Goal: Task Accomplishment & Management: Manage account settings

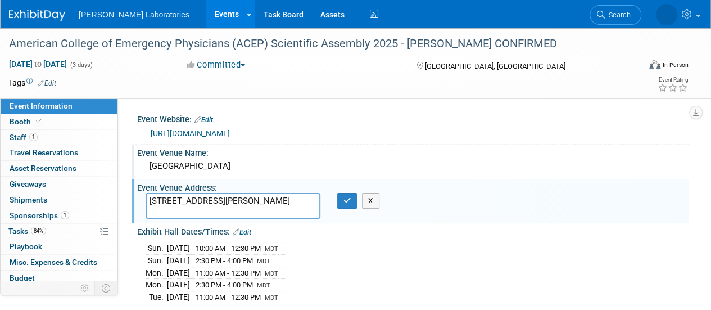
click at [382, 153] on div "Event Venue Name:" at bounding box center [413, 151] width 552 height 14
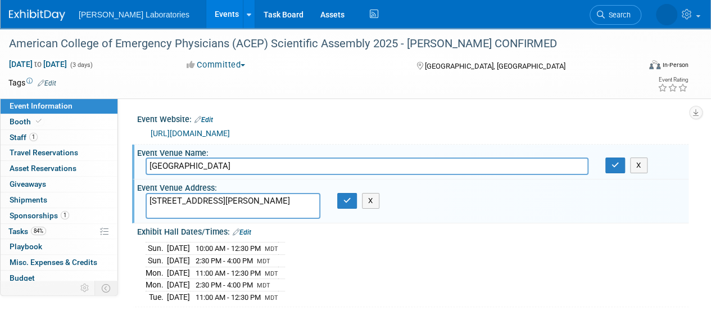
click at [206, 11] on link "Events" at bounding box center [226, 14] width 41 height 28
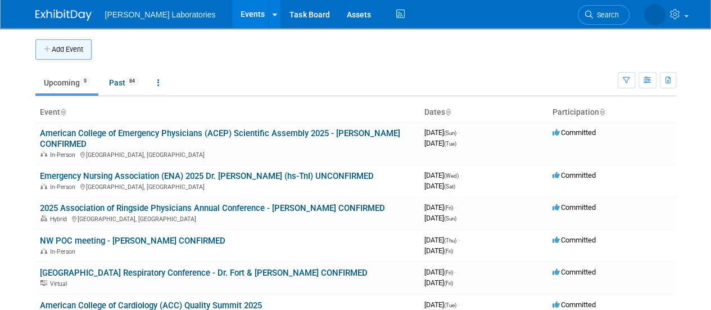
click at [70, 49] on button "Add Event" at bounding box center [63, 49] width 56 height 20
select select "7"
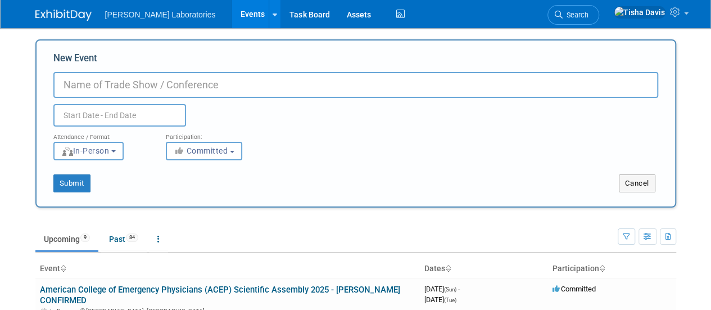
paste input "Southwest Point of Care Conference"
type input "Southwest Point of Care Conference"
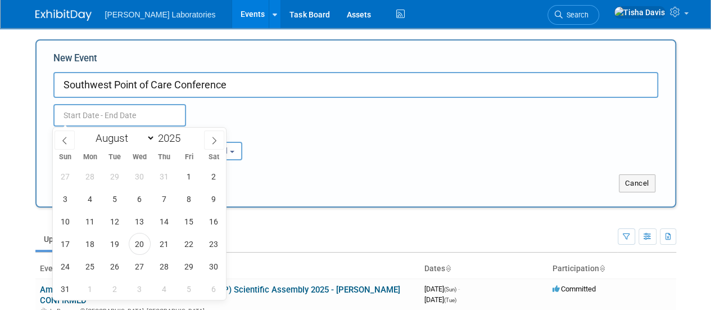
click at [99, 115] on input "text" at bounding box center [119, 115] width 133 height 22
click at [152, 144] on select "January February March April May June July August September October November De…" at bounding box center [123, 138] width 65 height 14
select select "10"
click at [91, 131] on select "January February March April May June July August September October November De…" at bounding box center [123, 138] width 65 height 14
click at [169, 219] on span "13" at bounding box center [164, 221] width 22 height 22
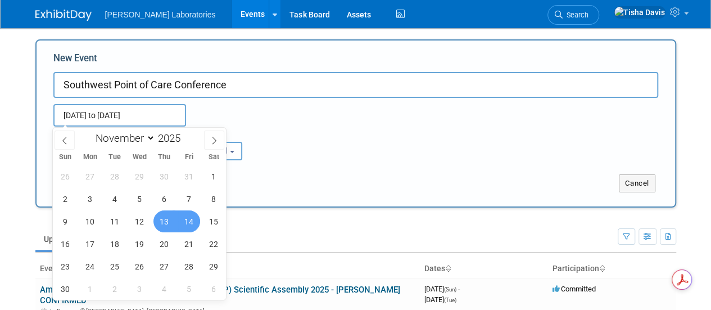
click at [178, 220] on span "14" at bounding box center [189, 221] width 22 height 22
type input "[DATE] to [DATE]"
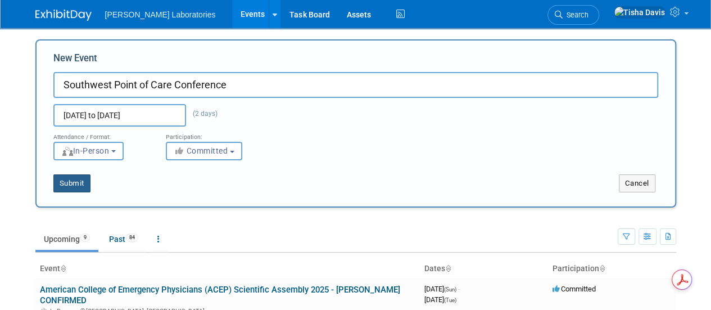
click at [83, 187] on button "Submit" at bounding box center [71, 183] width 37 height 18
type input "Southwest Point of Care Conference"
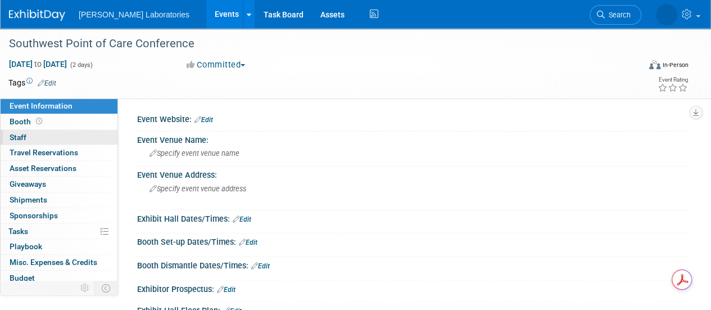
click at [17, 135] on span "Staff 0" at bounding box center [18, 137] width 17 height 9
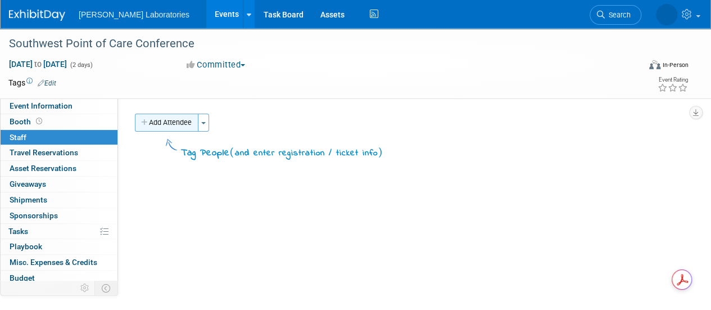
click at [174, 123] on button "Add Attendee" at bounding box center [167, 123] width 64 height 18
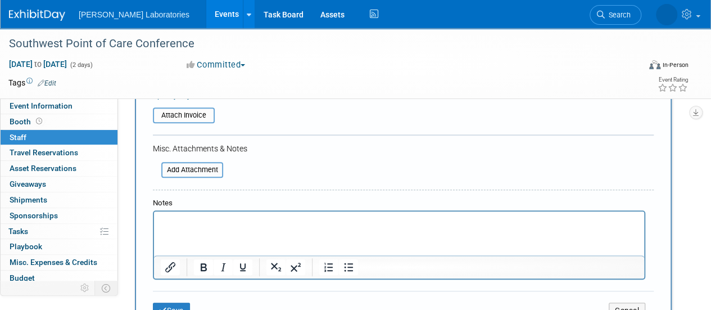
scroll to position [232, 0]
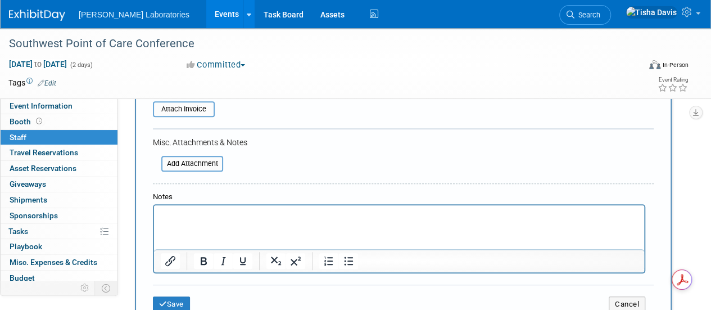
click at [527, 213] on p "Rich Text Area. Press ALT-0 for help." at bounding box center [399, 215] width 477 height 11
click at [182, 305] on button "Save" at bounding box center [171, 304] width 37 height 16
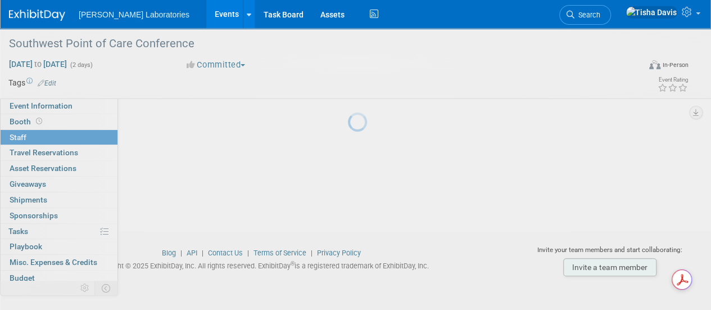
scroll to position [142, 0]
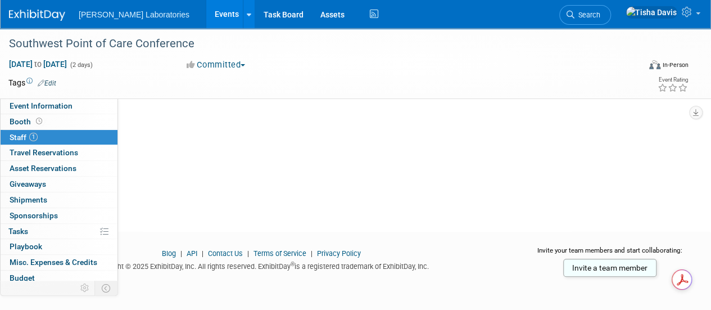
click at [60, 137] on link "1 Staff 1" at bounding box center [59, 137] width 117 height 15
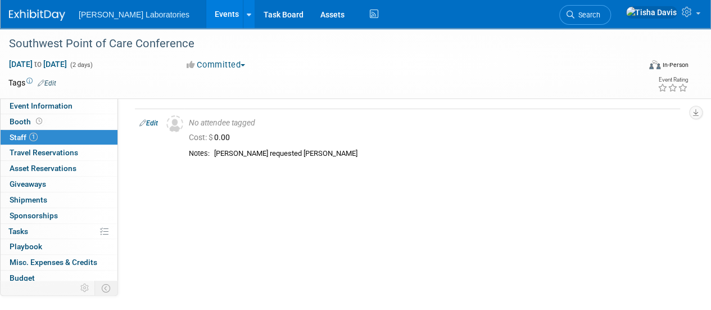
scroll to position [0, 0]
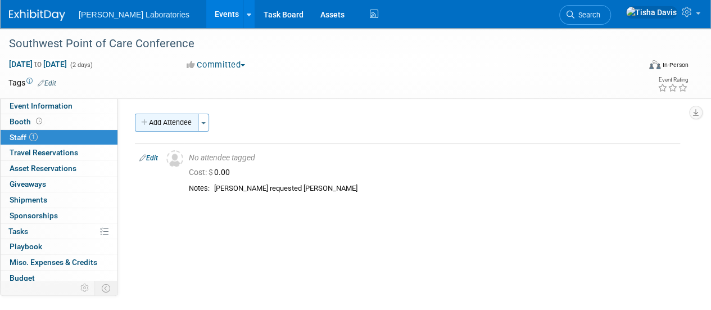
click at [153, 119] on button "Add Attendee" at bounding box center [167, 123] width 64 height 18
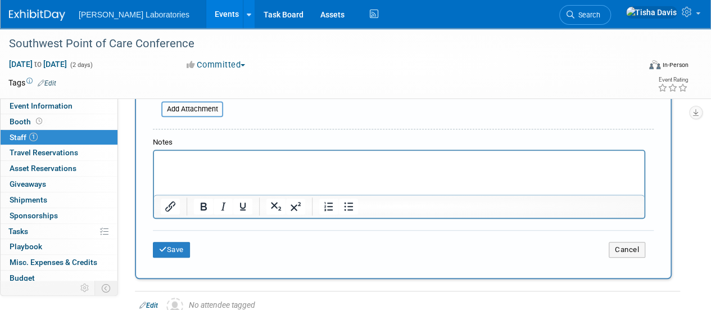
scroll to position [287, 0]
click at [467, 165] on html at bounding box center [399, 158] width 490 height 16
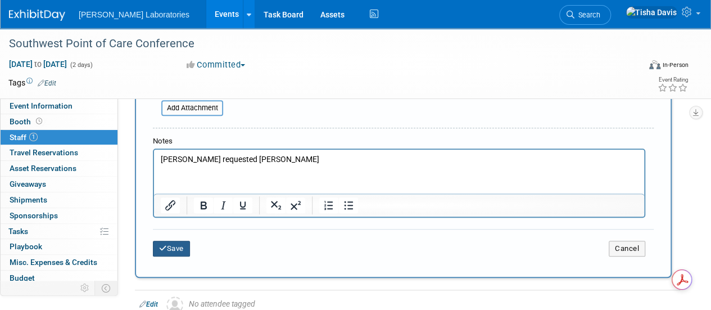
click at [177, 243] on button "Save" at bounding box center [171, 249] width 37 height 16
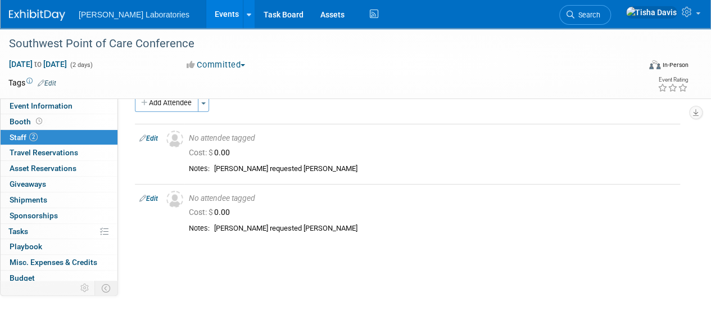
scroll to position [18, 0]
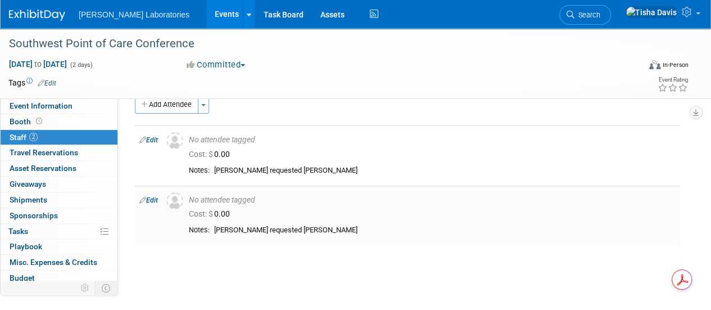
click at [152, 200] on link "Edit" at bounding box center [148, 200] width 19 height 8
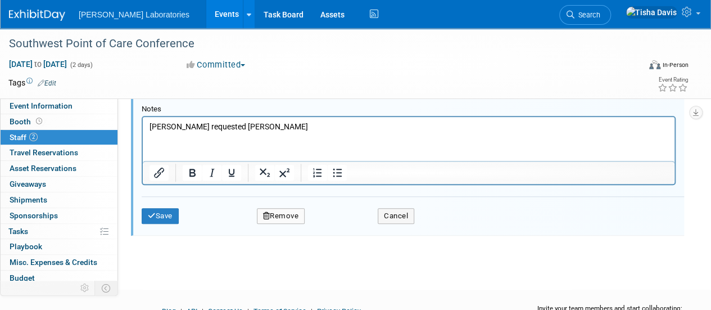
scroll to position [373, 0]
click at [298, 216] on button "Remove" at bounding box center [281, 217] width 48 height 16
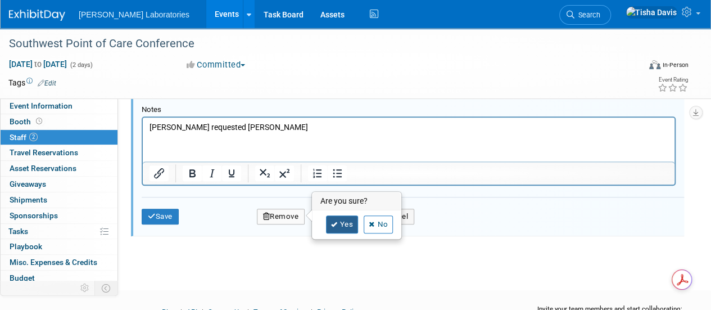
click at [336, 223] on icon at bounding box center [334, 225] width 7 height 6
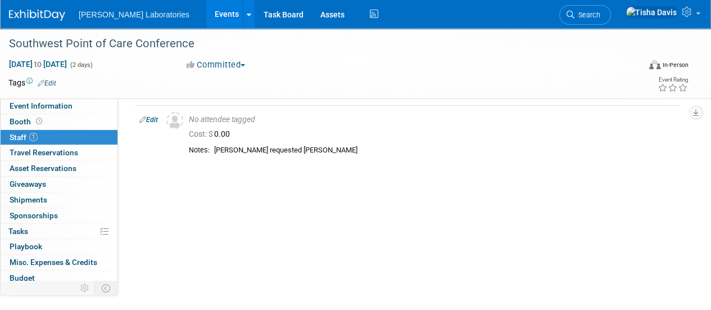
scroll to position [0, 0]
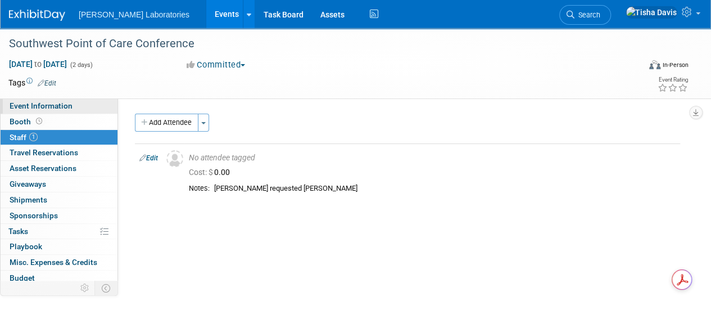
click at [37, 110] on span "Event Information" at bounding box center [41, 105] width 63 height 9
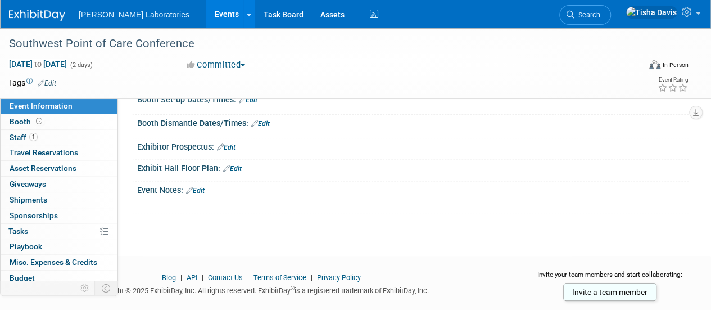
scroll to position [145, 0]
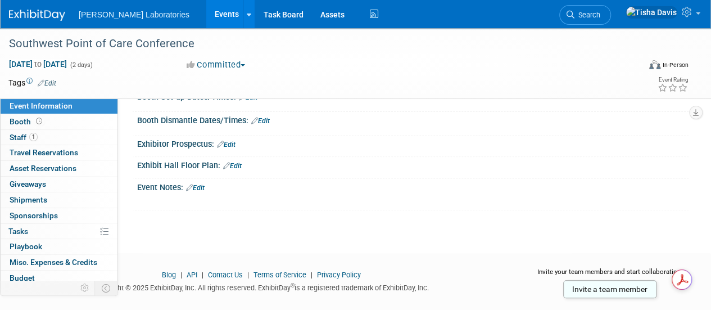
click at [198, 186] on link "Edit" at bounding box center [195, 188] width 19 height 8
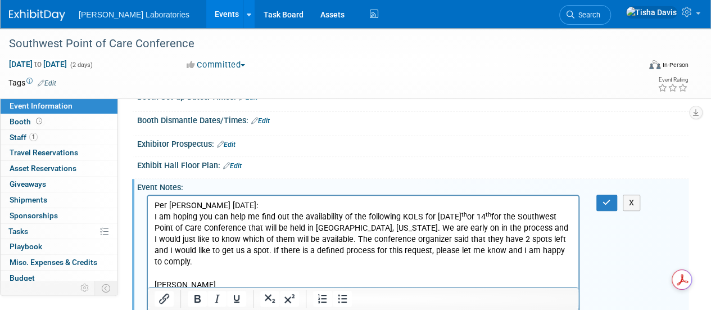
scroll to position [169, 0]
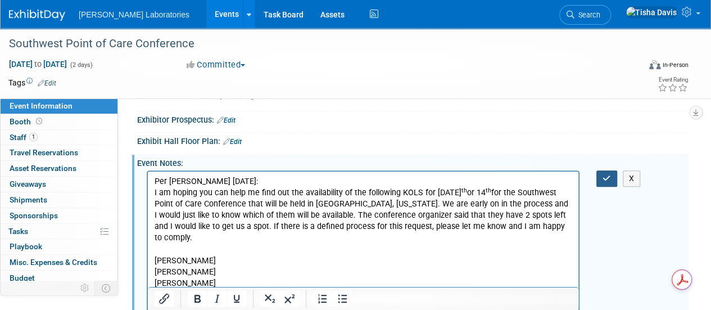
click at [604, 178] on icon "button" at bounding box center [607, 178] width 8 height 8
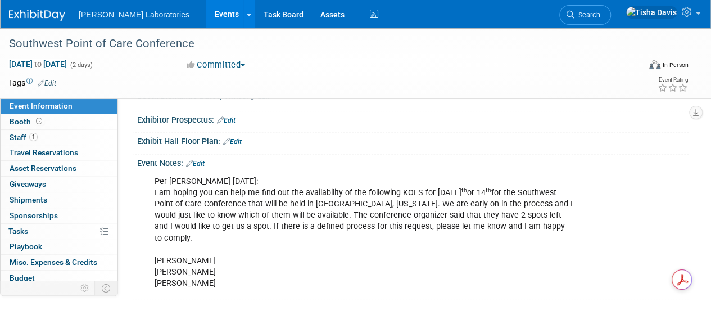
click at [204, 160] on link "Edit" at bounding box center [195, 164] width 19 height 8
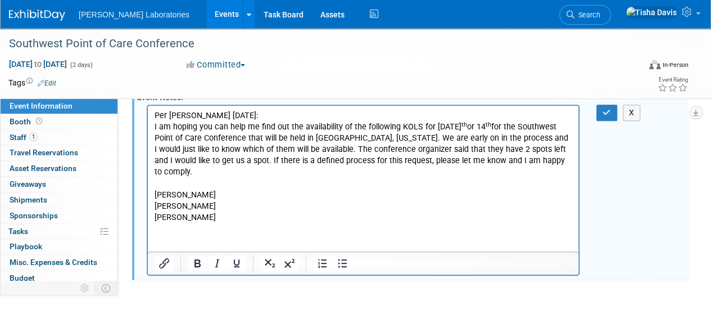
scroll to position [289, 0]
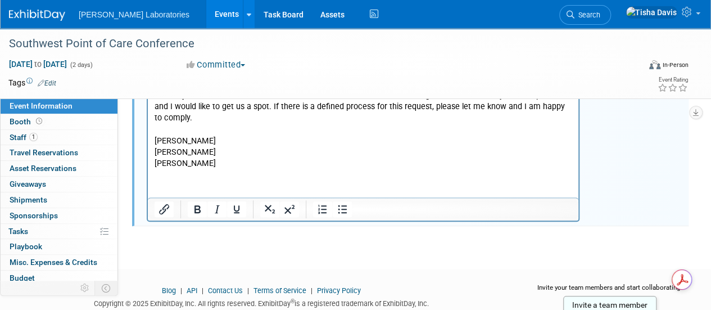
click at [298, 169] on html "Per Maree Atchley 8/4/25: I am hoping you can help me find out the availability…" at bounding box center [363, 111] width 431 height 118
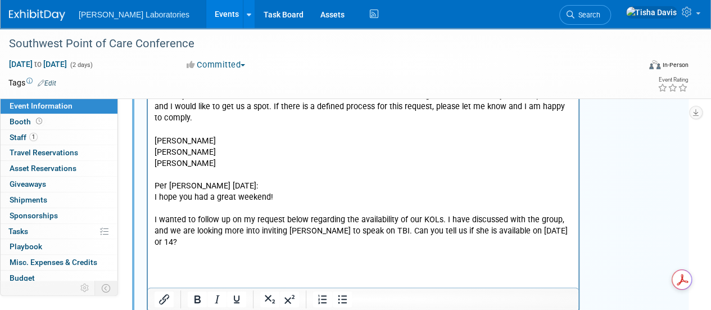
click at [195, 259] on html "Per Maree Atchley 8/4/25: I am hoping you can help me find out the availability…" at bounding box center [363, 155] width 431 height 207
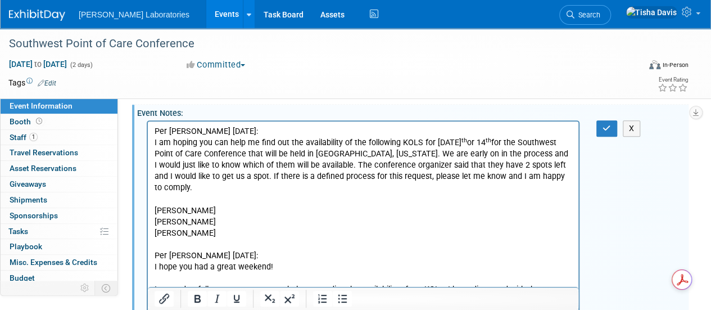
scroll to position [216, 0]
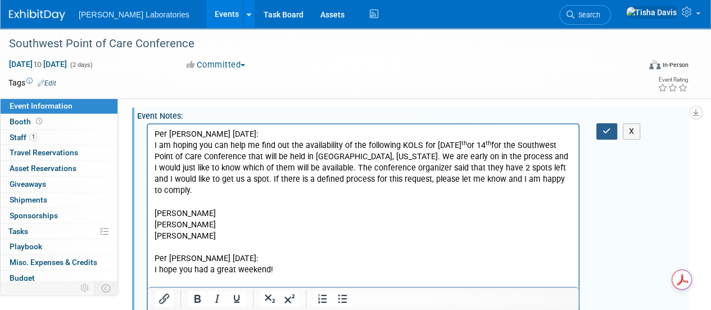
click at [605, 129] on icon "button" at bounding box center [607, 131] width 8 height 8
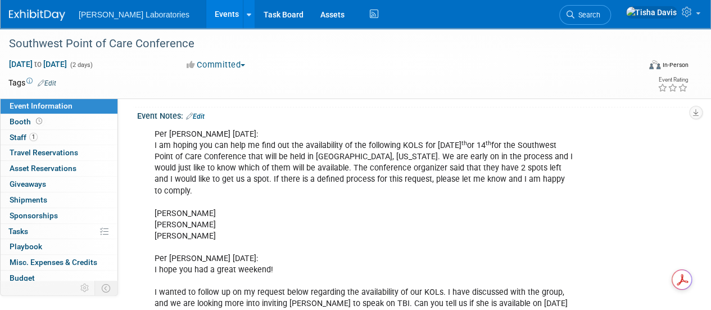
click at [201, 112] on link "Edit" at bounding box center [195, 116] width 19 height 8
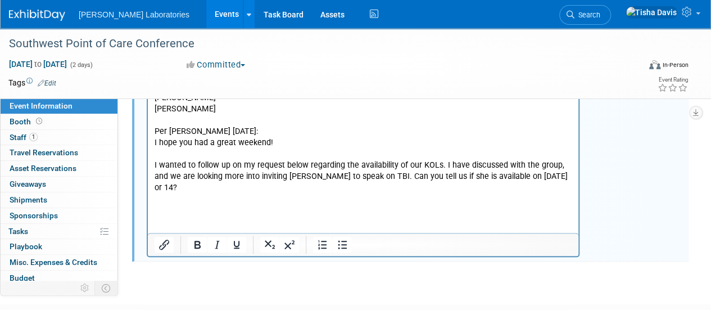
scroll to position [349, 0]
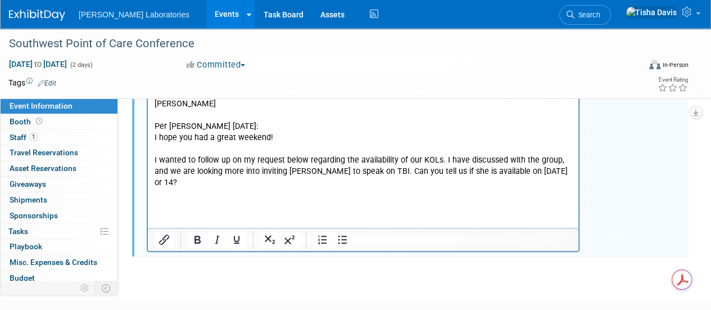
click at [332, 198] on p "Per Maree Atchley 8/4/25: I am hoping you can help me find out the availability…" at bounding box center [364, 98] width 418 height 203
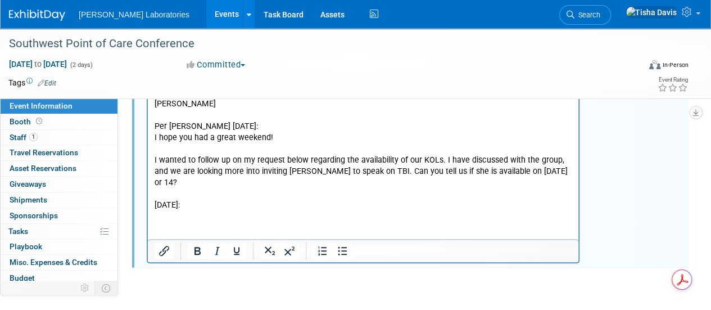
click at [156, 206] on p "8/13/25:" at bounding box center [364, 205] width 418 height 11
click at [244, 207] on p "Per Maree 8/13/25:" at bounding box center [364, 205] width 418 height 11
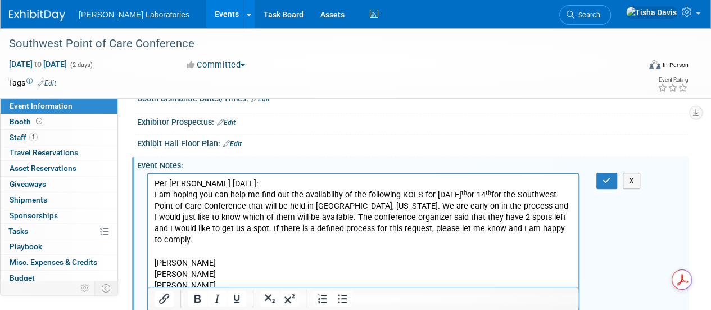
scroll to position [170, 0]
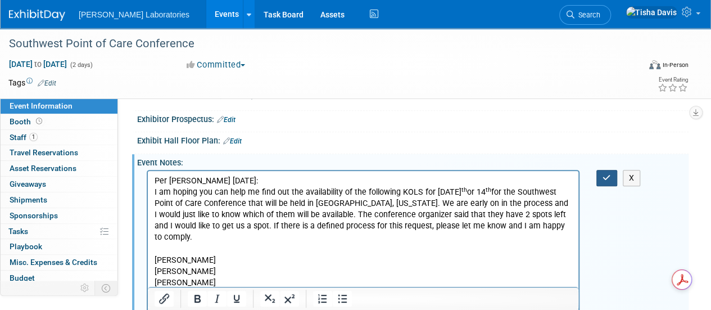
click at [603, 174] on icon "button" at bounding box center [607, 178] width 8 height 8
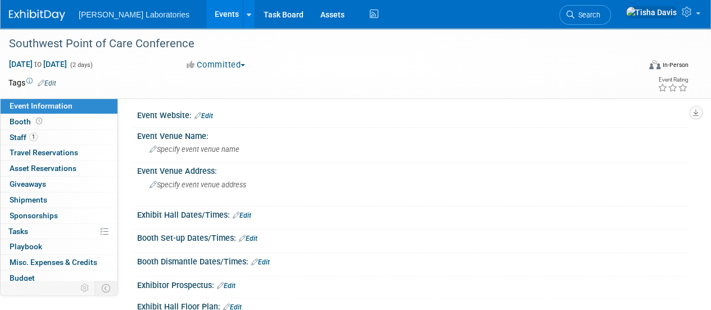
scroll to position [0, 0]
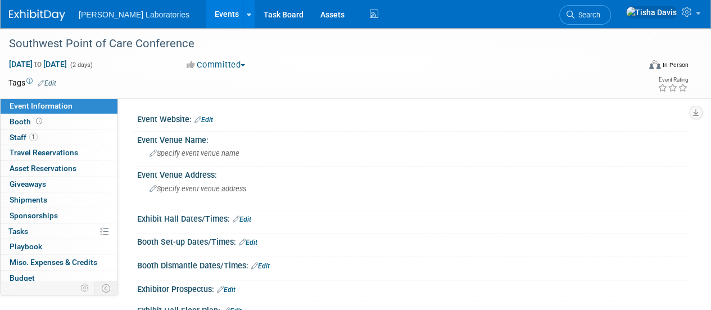
click at [209, 116] on link "Edit" at bounding box center [204, 120] width 19 height 8
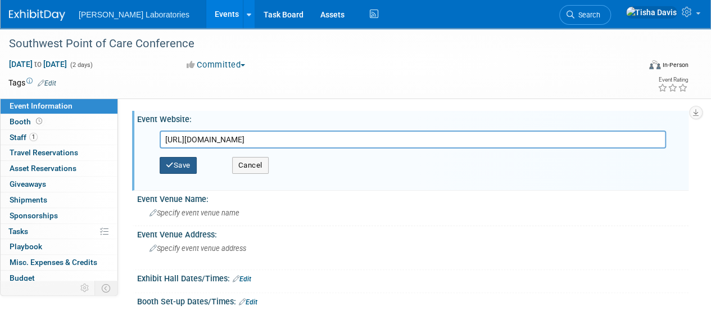
type input "https://poct.groupsite.com/topics/800012"
click at [184, 162] on button "Save" at bounding box center [178, 165] width 37 height 17
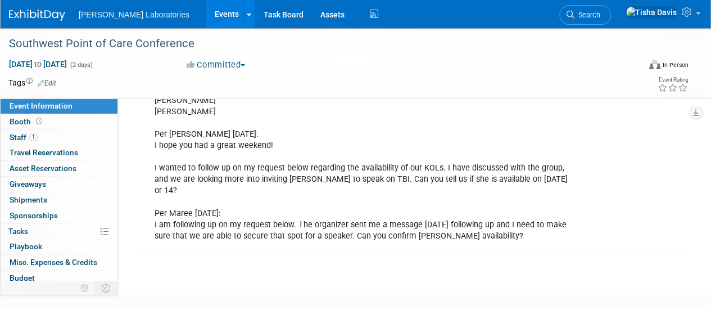
scroll to position [356, 0]
